Goal: Transaction & Acquisition: Purchase product/service

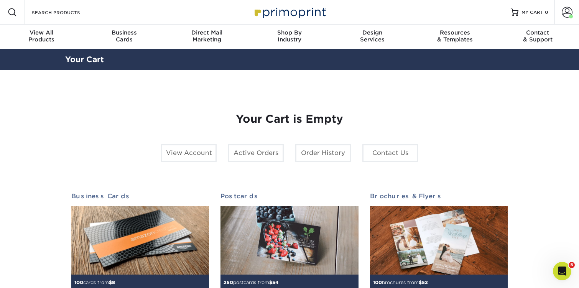
click at [103, 10] on div "Resources Menu Search Products Account Welcome, Brandon Primo Client Account Da…" at bounding box center [289, 12] width 579 height 25
click at [57, 23] on div "Search Products" at bounding box center [65, 12] width 81 height 25
click at [57, 16] on input "Search Products" at bounding box center [68, 12] width 75 height 9
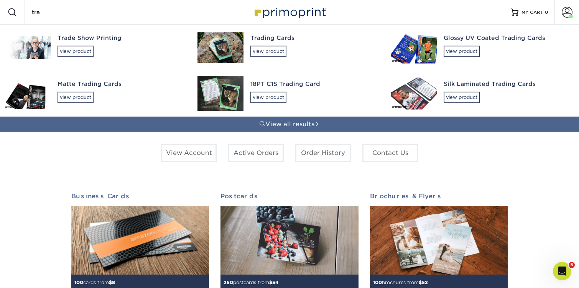
type input "tra"
click at [278, 84] on div "18PT C1S Trading Card" at bounding box center [313, 84] width 126 height 9
click at [290, 80] on div "18PT C1S Trading Card" at bounding box center [313, 84] width 126 height 9
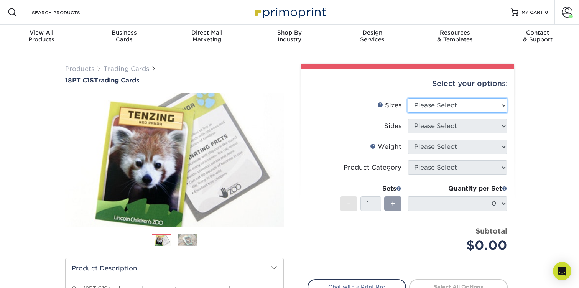
click at [427, 103] on select "Please Select 2.5" x 3.5"" at bounding box center [457, 105] width 100 height 15
